Goal: Find specific page/section: Find specific page/section

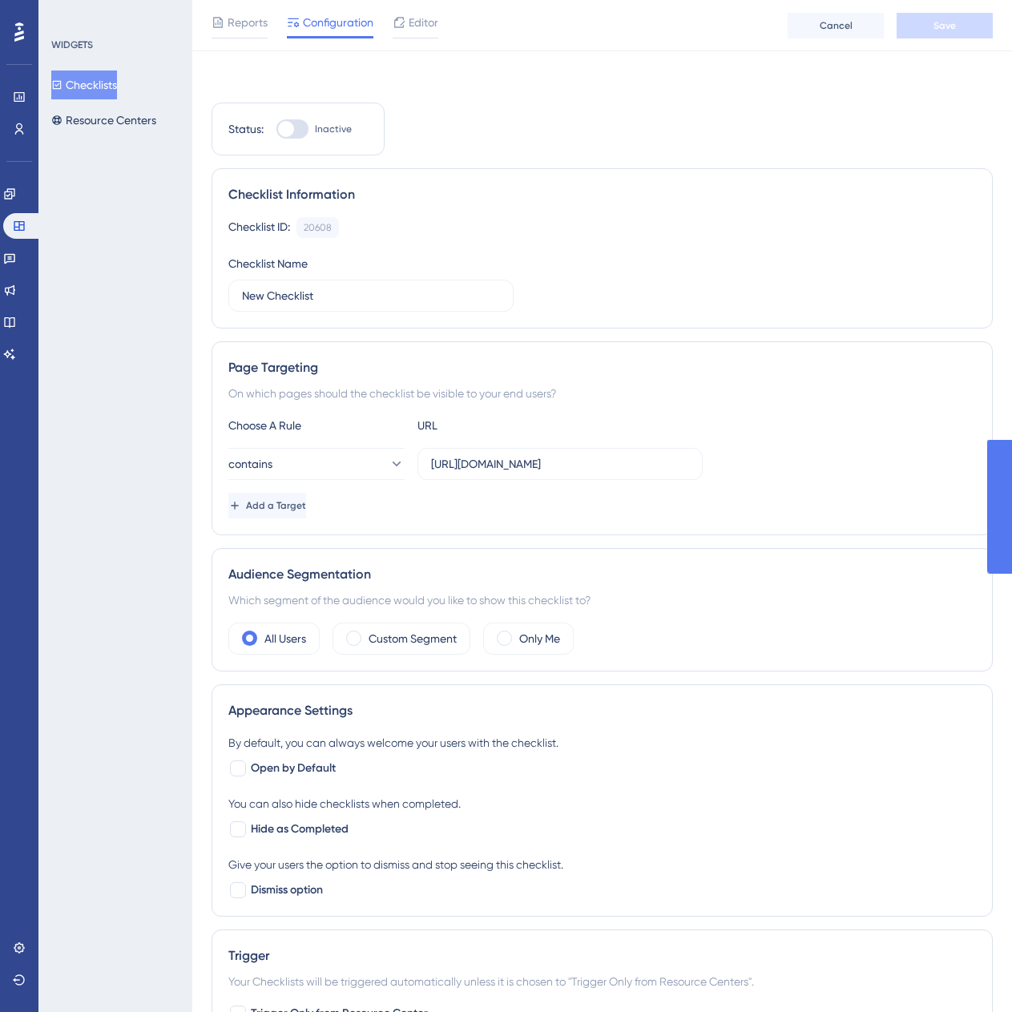
click at [117, 83] on button "Checklists" at bounding box center [84, 85] width 66 height 29
click at [115, 83] on button "Checklists" at bounding box center [84, 85] width 66 height 29
click at [14, 251] on link at bounding box center [9, 258] width 13 height 26
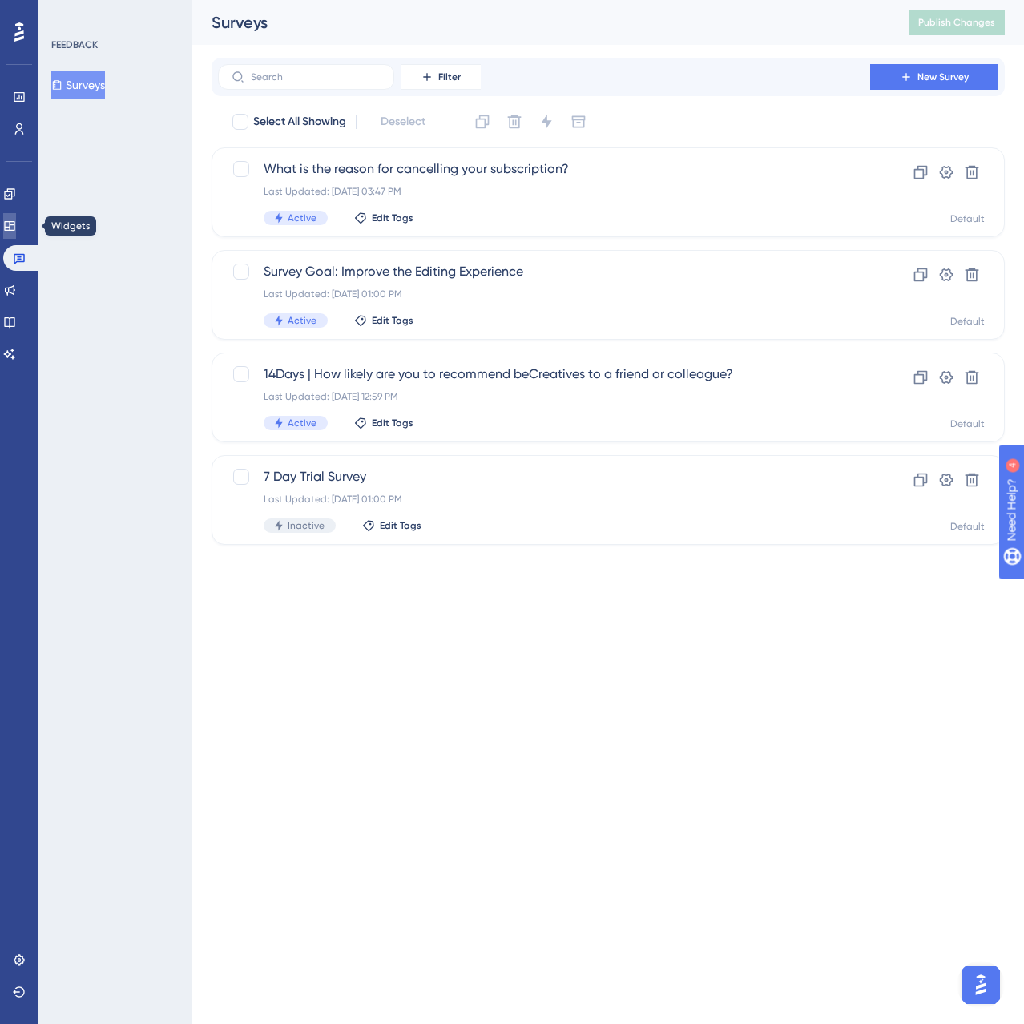
click at [16, 221] on link at bounding box center [9, 226] width 13 height 26
